Goal: Information Seeking & Learning: Check status

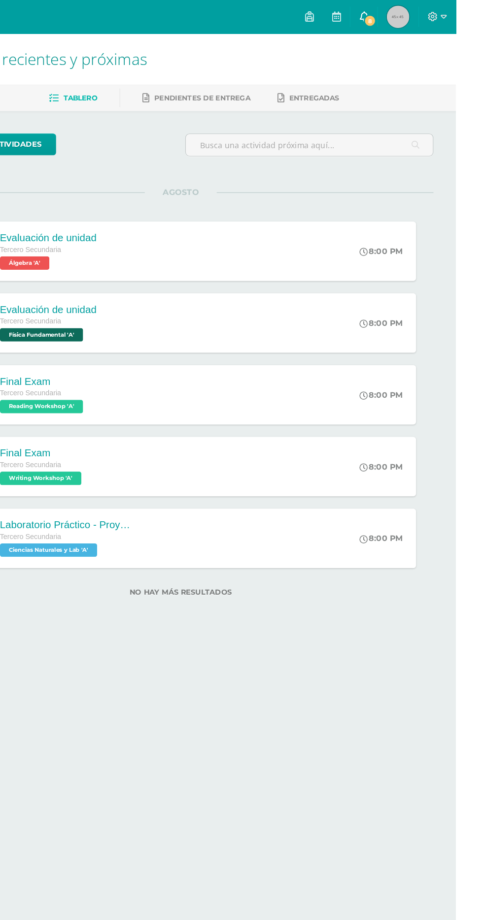
click at [413, 22] on span "8" at bounding box center [407, 18] width 11 height 11
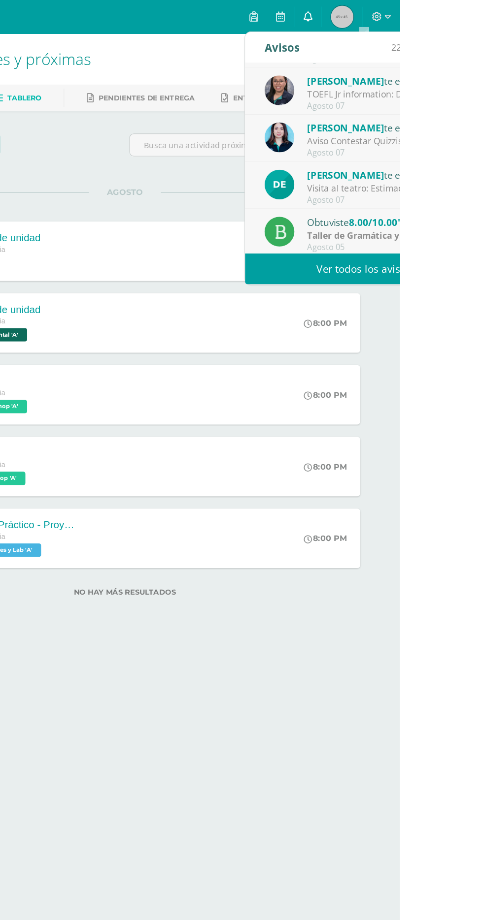
scroll to position [82, 0]
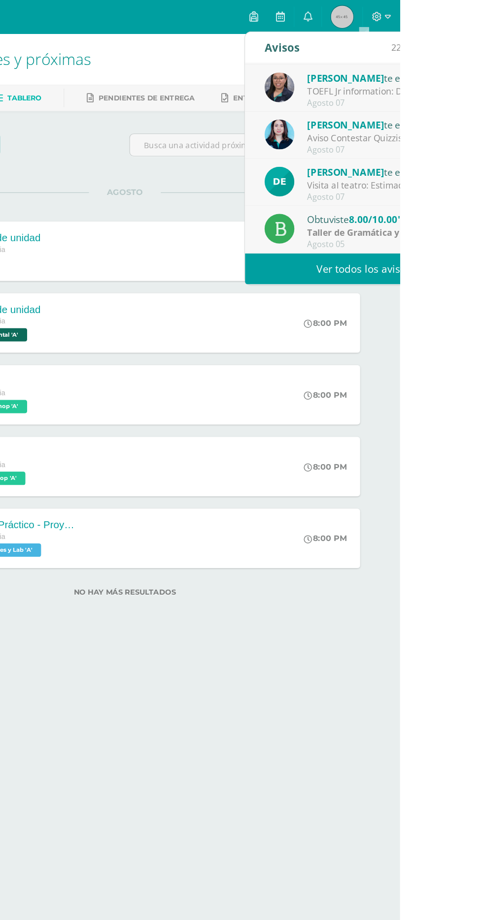
click at [393, 99] on div "Lisa Gámez te envió un aviso Aviso Contestar Quizzis: Aviso importante para 9no…" at bounding box center [451, 118] width 208 height 41
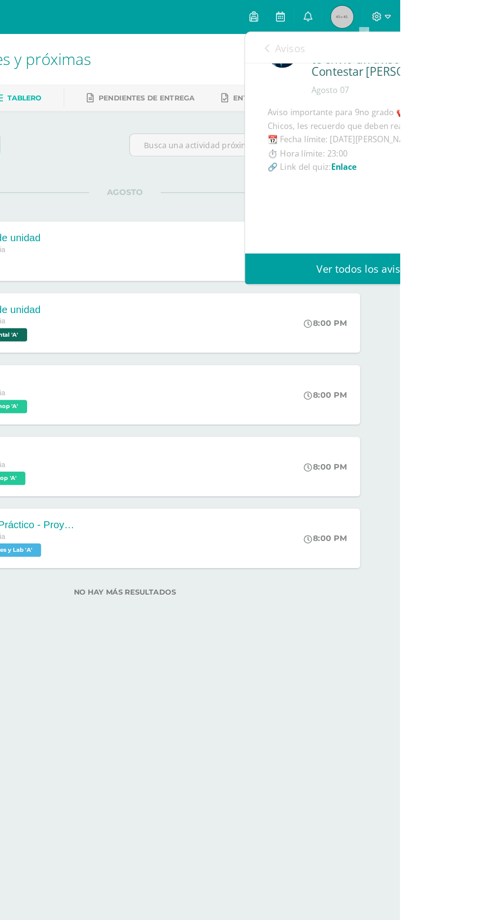
scroll to position [43, 0]
click at [366, 42] on icon at bounding box center [366, 42] width 4 height 8
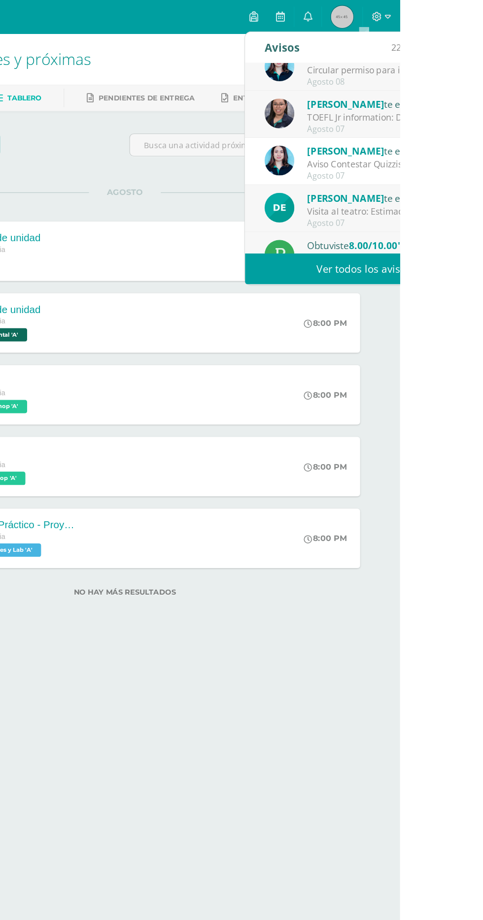
scroll to position [0, 0]
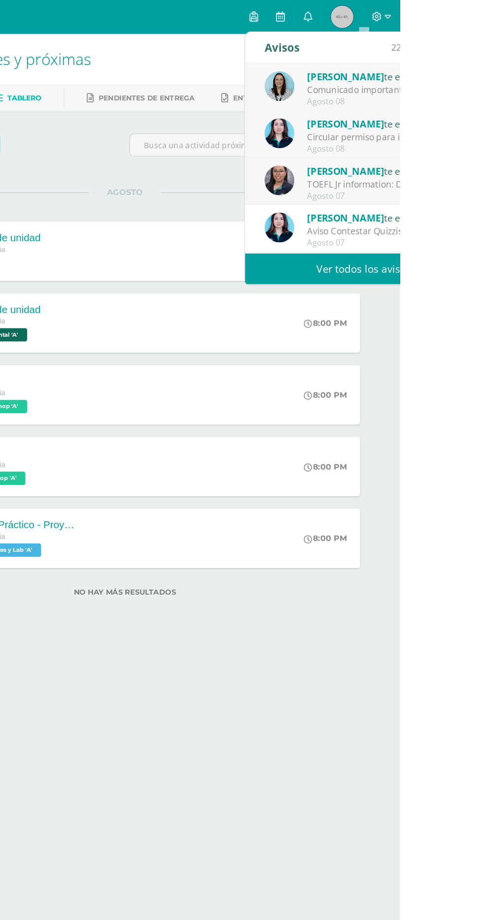
click at [387, 237] on link "Ver todos los avisos" at bounding box center [451, 236] width 208 height 27
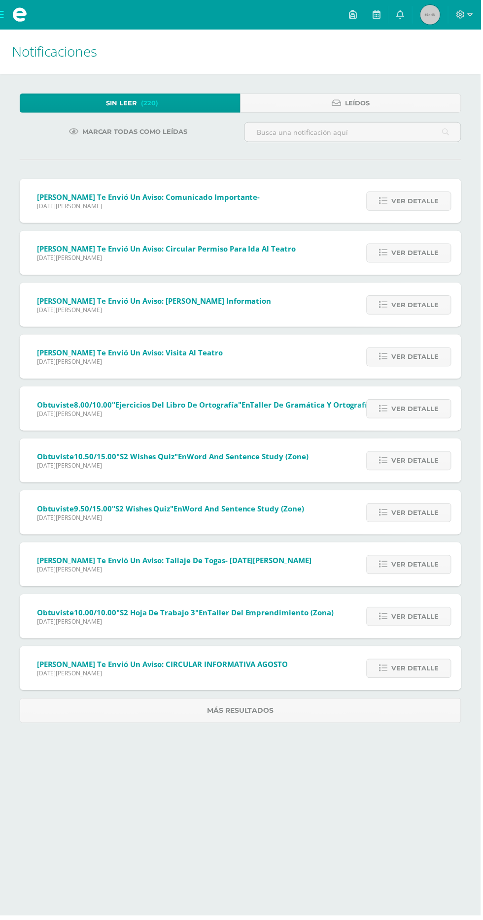
click at [107, 205] on span "[DATE][PERSON_NAME]" at bounding box center [149, 207] width 224 height 8
click at [398, 198] on span "Ver detalle" at bounding box center [416, 202] width 47 height 18
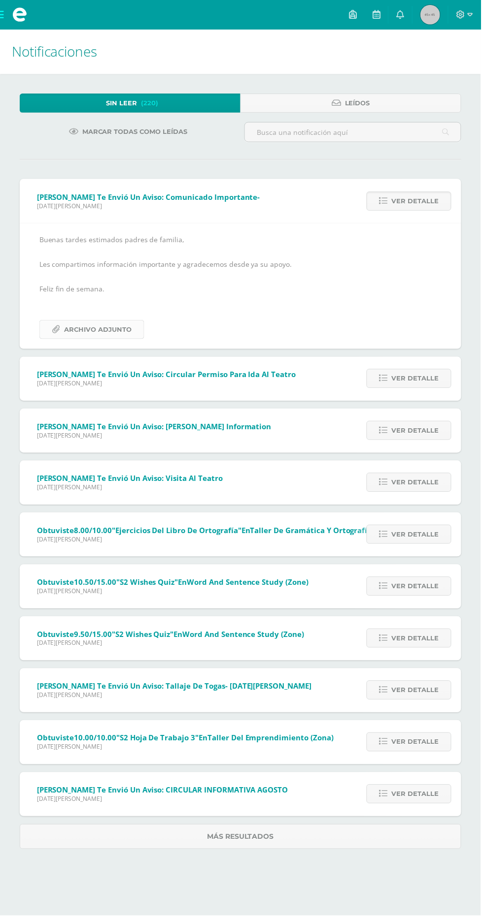
click at [85, 330] on span "Archivo Adjunto" at bounding box center [98, 331] width 67 height 18
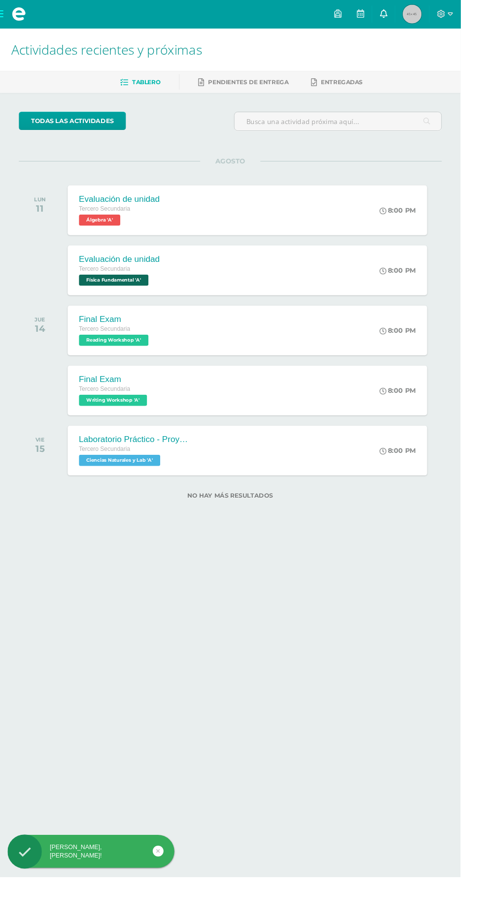
click at [406, 14] on icon at bounding box center [402, 14] width 8 height 9
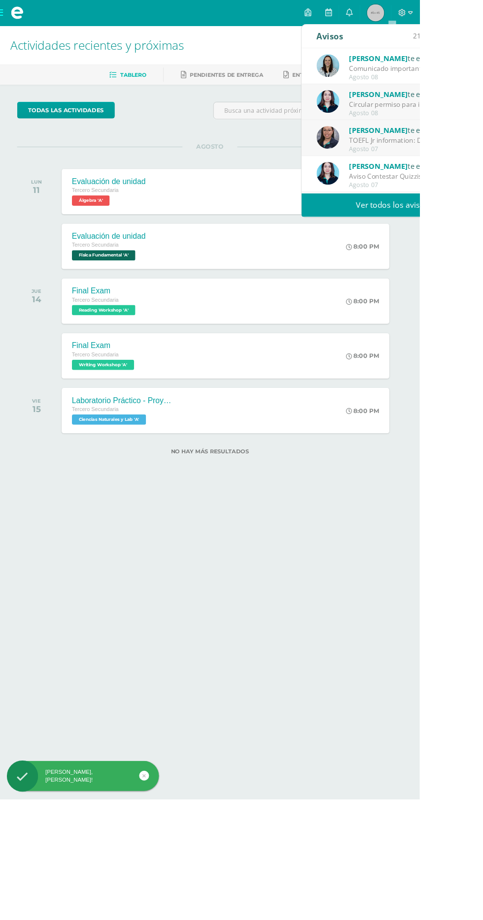
click at [393, 240] on link "Ver todos los avisos" at bounding box center [451, 236] width 208 height 27
